Goal: Task Accomplishment & Management: Complete application form

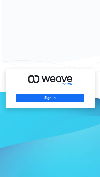
click at [60, 102] on button "Sign In" at bounding box center [50, 98] width 68 height 8
click at [64, 39] on div "Sign In" at bounding box center [50, 88] width 100 height 177
click at [62, 17] on div "Sign In" at bounding box center [50, 88] width 100 height 177
click at [53, 16] on div "Sign In" at bounding box center [50, 88] width 100 height 177
click at [59, 39] on div "Sign In" at bounding box center [50, 88] width 100 height 177
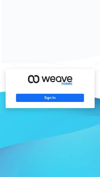
click at [60, 85] on icon at bounding box center [50, 80] width 44 height 10
click at [58, 101] on button "Sign In" at bounding box center [50, 98] width 68 height 8
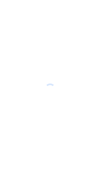
scroll to position [10, 0]
